Goal: Information Seeking & Learning: Learn about a topic

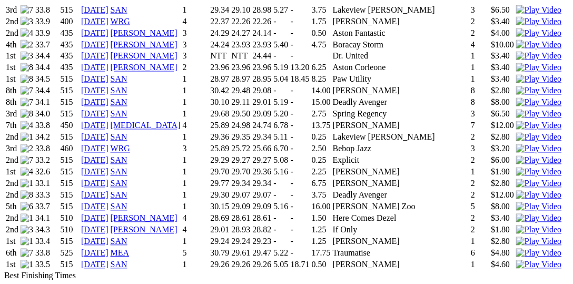
scroll to position [1516, 0]
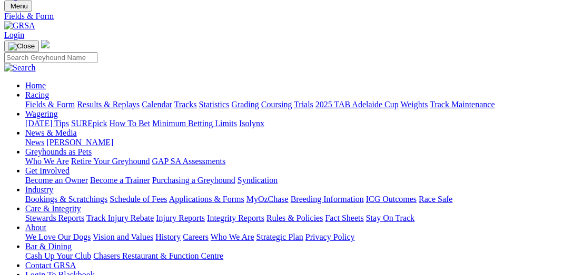
scroll to position [54, 0]
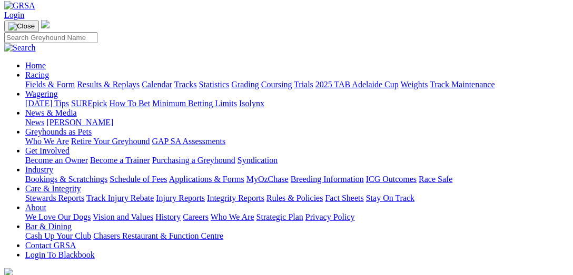
select select "VIC"
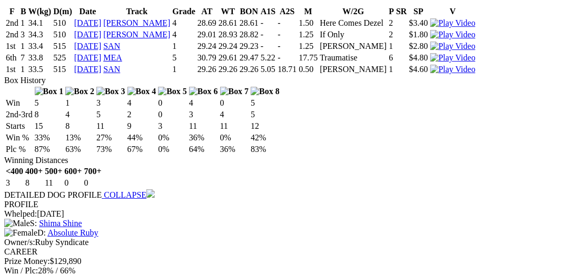
scroll to position [974, 0]
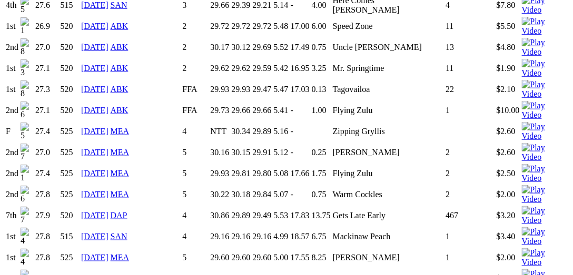
scroll to position [1191, 0]
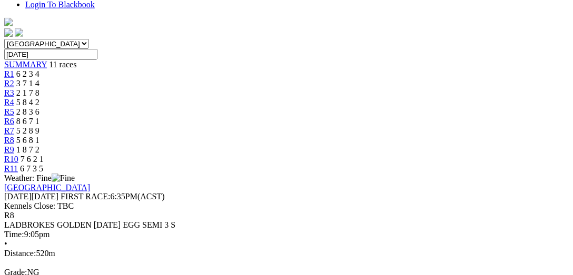
scroll to position [325, 0]
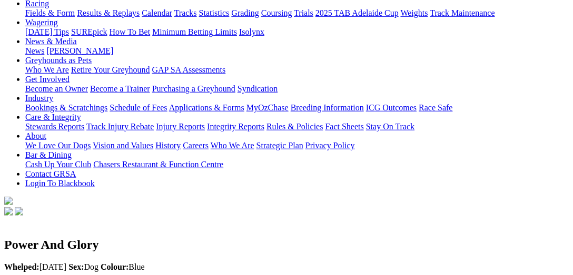
scroll to position [54, 0]
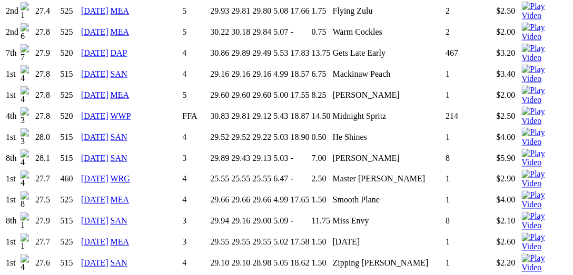
scroll to position [1353, 0]
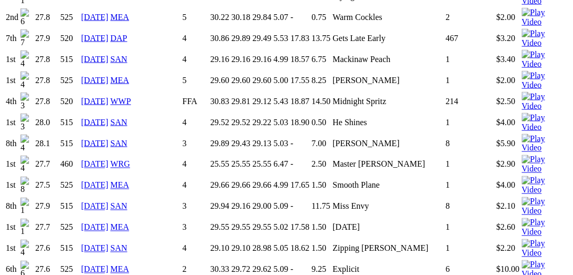
drag, startPoint x: 306, startPoint y: 217, endPoint x: 278, endPoint y: 216, distance: 27.4
copy td "Bagman"
